Goal: Register for event/course

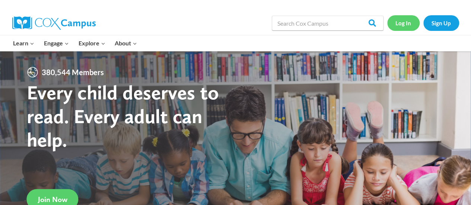
click at [401, 25] on link "Log In" at bounding box center [403, 22] width 32 height 15
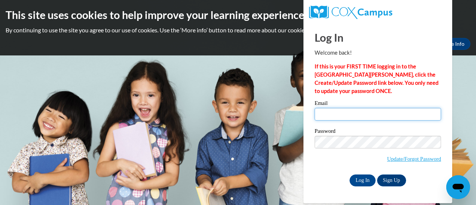
type input "margarita.ramos@rusd.org"
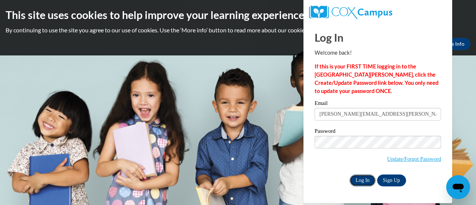
click at [363, 179] on input "Log In" at bounding box center [363, 180] width 26 height 12
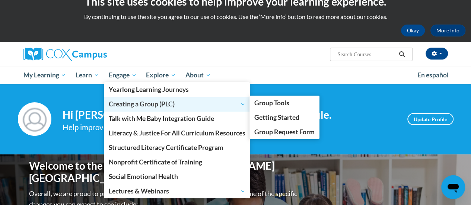
scroll to position [13, 0]
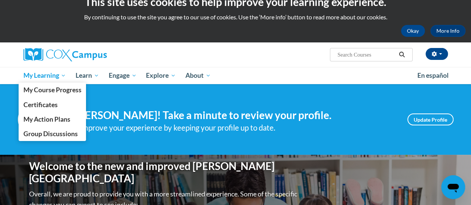
click at [46, 74] on span "My Learning" at bounding box center [44, 75] width 43 height 9
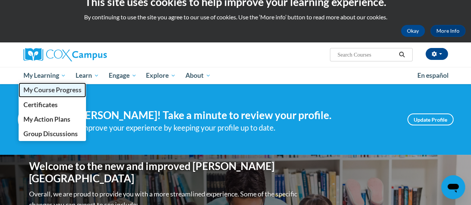
click at [54, 89] on span "My Course Progress" at bounding box center [52, 90] width 58 height 8
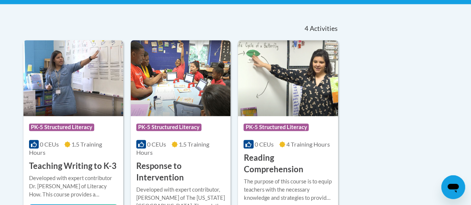
scroll to position [17, 0]
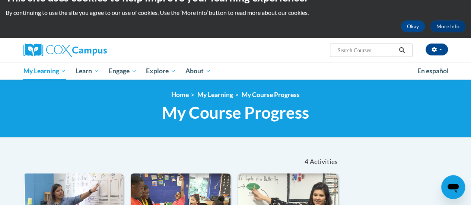
click at [347, 48] on input "Search..." at bounding box center [366, 50] width 60 height 9
type input "data driven instuction"
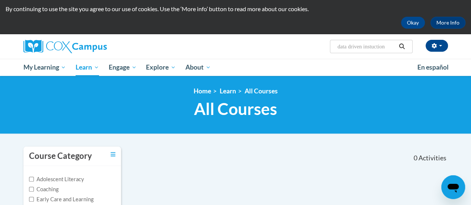
scroll to position [19, 0]
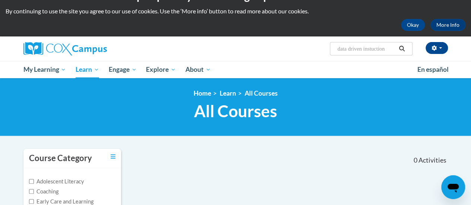
click at [392, 47] on input "data driven instuction" at bounding box center [366, 48] width 60 height 9
type input "data driven instruction"
click at [403, 48] on icon "Search" at bounding box center [402, 49] width 6 height 6
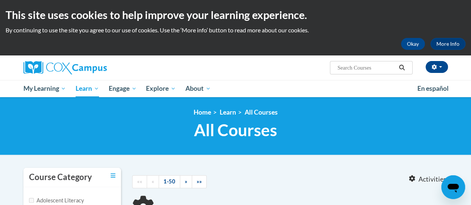
type input "data driven instruction"
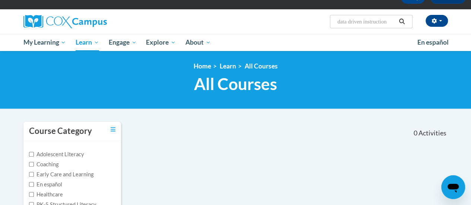
scroll to position [46, 0]
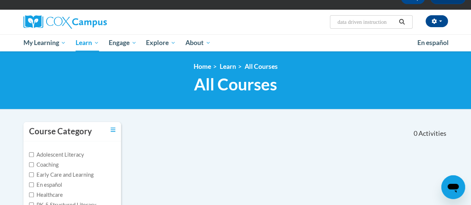
click at [252, 85] on span "All Courses" at bounding box center [235, 84] width 83 height 20
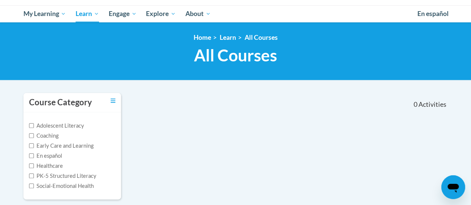
scroll to position [77, 0]
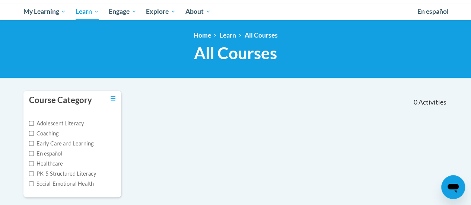
click at [86, 144] on label "Early Care and Learning" at bounding box center [61, 144] width 64 height 8
click at [34, 144] on input "Early Care and Learning" at bounding box center [31, 143] width 5 height 5
checkbox input "true"
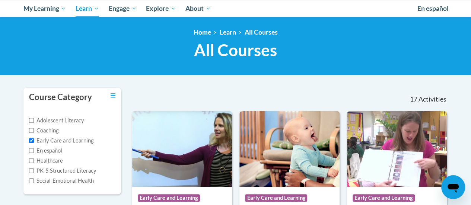
scroll to position [0, 0]
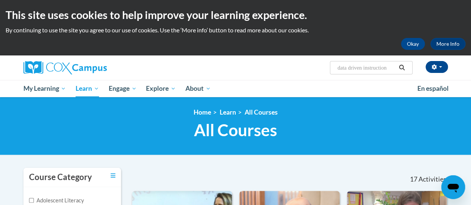
click at [359, 66] on input "data driven instruction" at bounding box center [366, 67] width 60 height 9
click at [387, 68] on input "data driven instruction" at bounding box center [366, 67] width 60 height 9
type input "d"
type input "Reading Fluency"
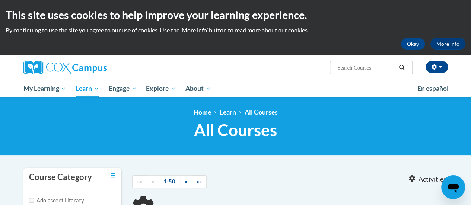
type input "Reading Fluency"
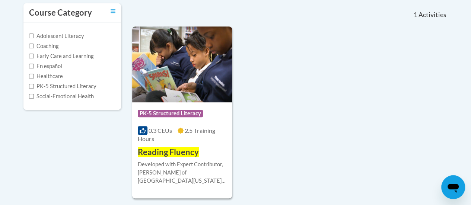
scroll to position [164, 0]
click at [174, 158] on div "More Info Enroll Developed with Expert Contributor, [PERSON_NAME] of [GEOGRAPHI…" at bounding box center [182, 177] width 100 height 38
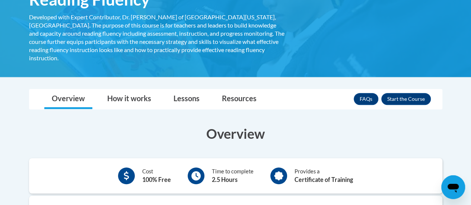
scroll to position [131, 0]
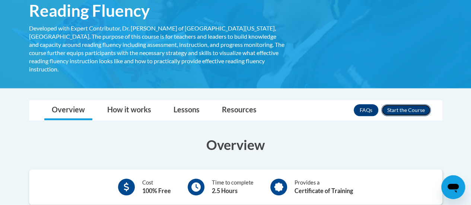
click at [403, 104] on button "Enroll" at bounding box center [405, 110] width 49 height 12
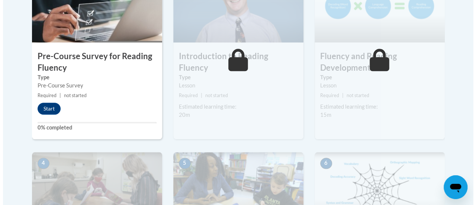
scroll to position [282, 0]
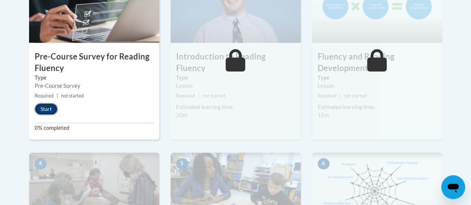
click at [41, 108] on button "Start" at bounding box center [46, 109] width 23 height 12
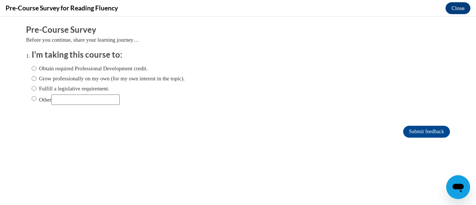
scroll to position [0, 0]
click at [143, 65] on label "Obtain required Professional Development credit." at bounding box center [90, 68] width 116 height 8
click at [36, 65] on input "Obtain required Professional Development credit." at bounding box center [34, 68] width 5 height 8
radio input "true"
click at [415, 131] on input "Submit feedback" at bounding box center [426, 132] width 47 height 12
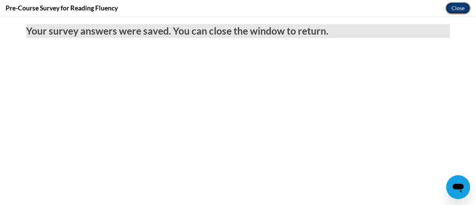
click at [454, 6] on button "Close" at bounding box center [458, 8] width 25 height 12
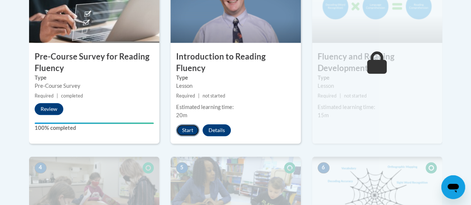
click at [187, 124] on button "Start" at bounding box center [187, 130] width 23 height 12
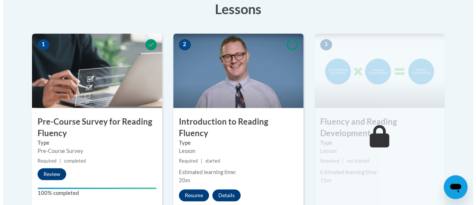
scroll to position [217, 0]
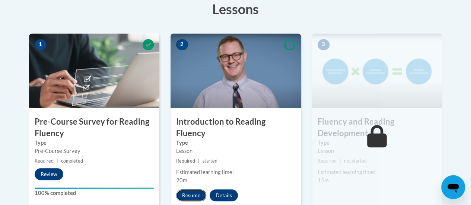
click at [189, 189] on button "Resume" at bounding box center [191, 195] width 30 height 12
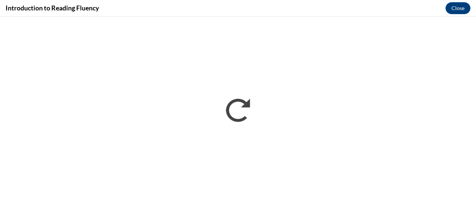
scroll to position [0, 0]
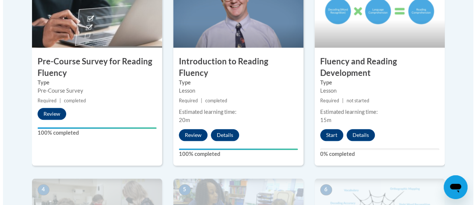
scroll to position [285, 0]
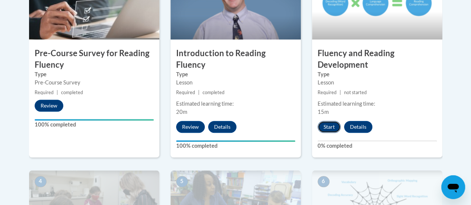
click at [326, 124] on button "Start" at bounding box center [328, 127] width 23 height 12
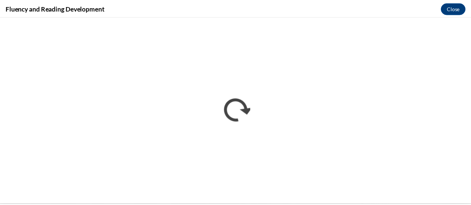
scroll to position [0, 0]
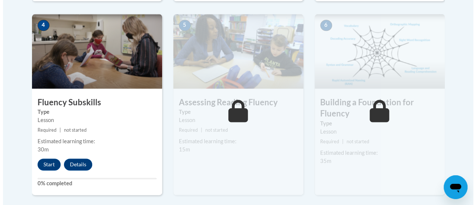
scroll to position [442, 0]
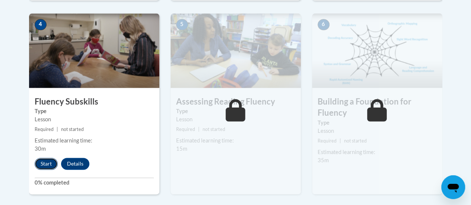
click at [45, 164] on button "Start" at bounding box center [46, 164] width 23 height 12
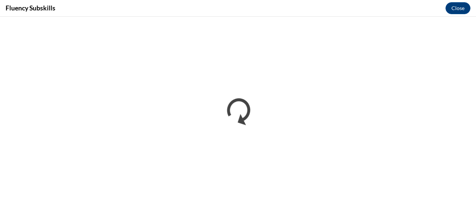
scroll to position [0, 0]
